Goal: Find specific page/section: Find specific page/section

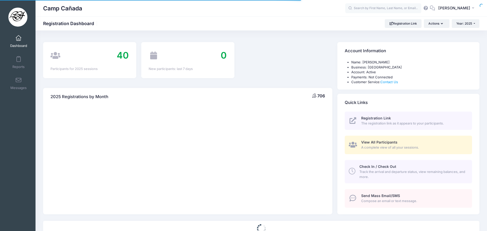
select select
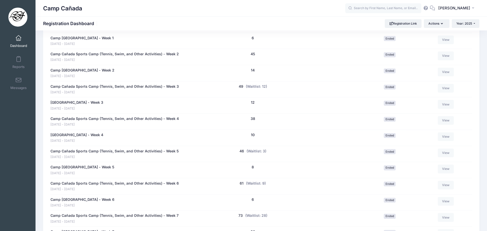
scroll to position [255, 0]
click at [139, 153] on link "Camp Cañada Sports Camp (Tennis, Swim, and Other Activities) - Week 5" at bounding box center [114, 151] width 128 height 5
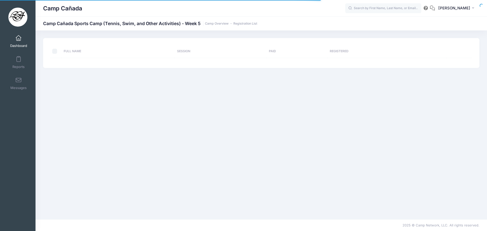
select select "10"
